Goal: Task Accomplishment & Management: Use online tool/utility

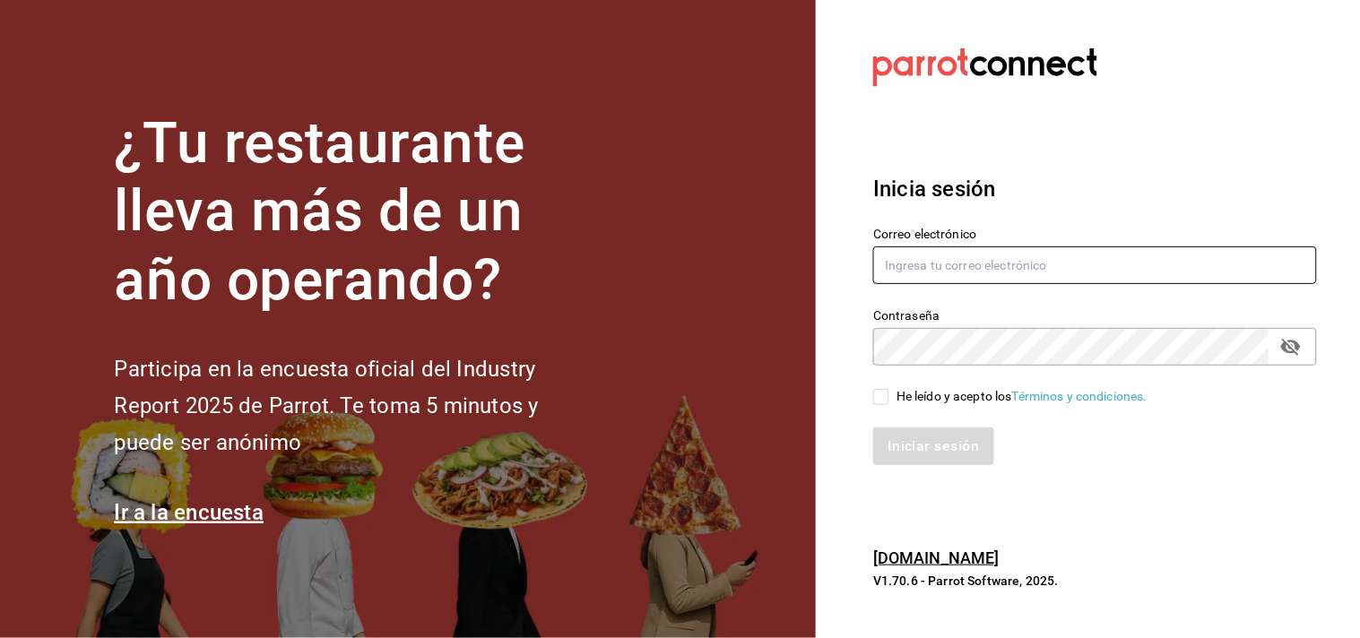
click at [995, 255] on input "text" at bounding box center [1095, 266] width 444 height 38
type input "[PERSON_NAME][EMAIL_ADDRESS][PERSON_NAME][DOMAIN_NAME]"
click at [889, 389] on input "He leído y acepto los Términos y condiciones." at bounding box center [881, 397] width 16 height 16
checkbox input "true"
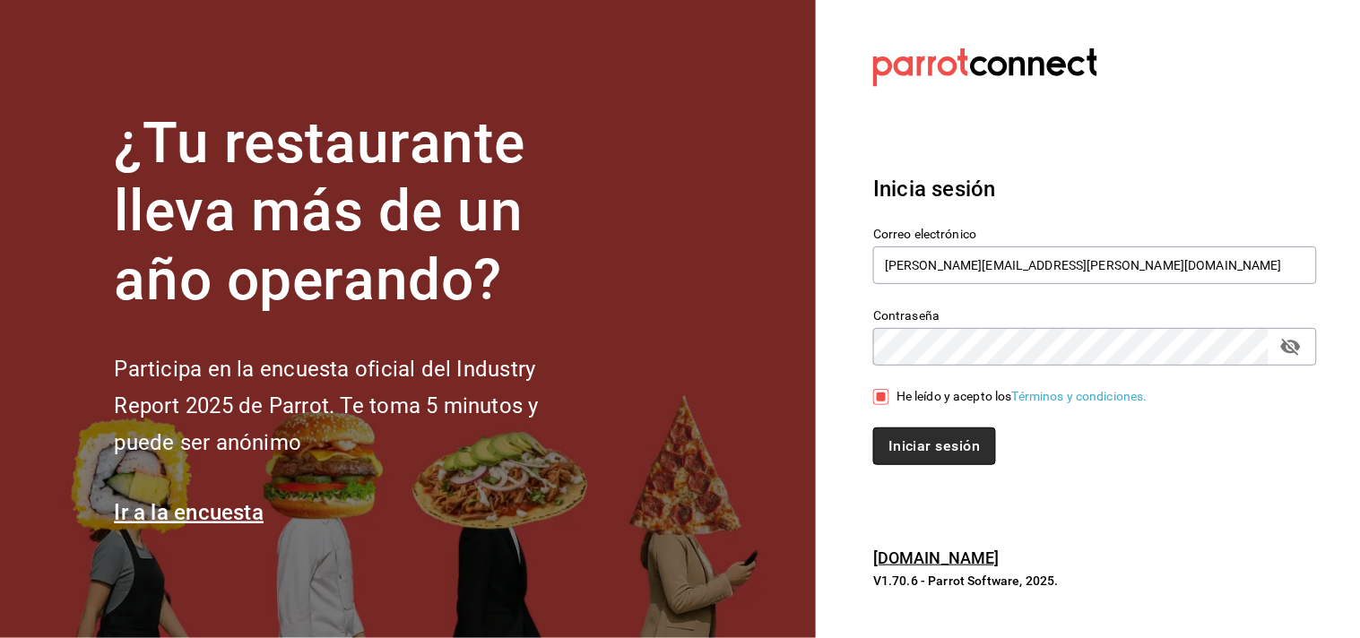
click at [910, 457] on button "Iniciar sesión" at bounding box center [934, 447] width 122 height 38
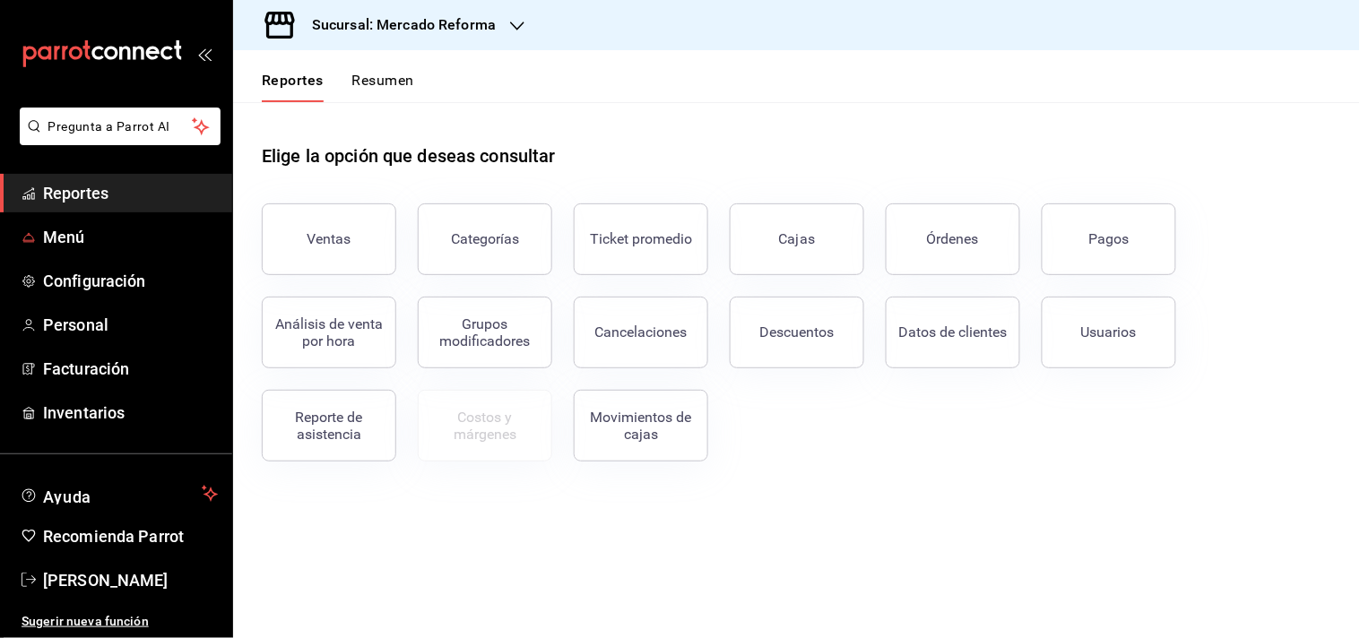
click at [807, 229] on div "Cajas" at bounding box center [797, 240] width 37 height 22
